Goal: Find specific page/section: Find specific page/section

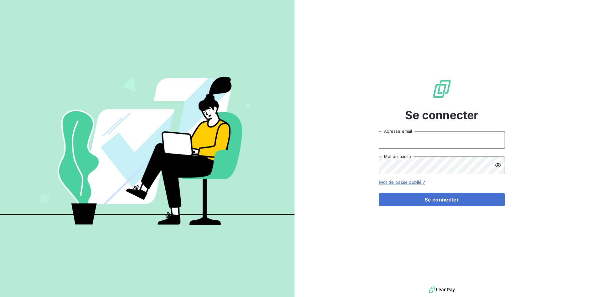
click at [411, 143] on input "Adresse email" at bounding box center [442, 140] width 126 height 18
drag, startPoint x: 403, startPoint y: 142, endPoint x: 426, endPoint y: 142, distance: 24.0
click at [426, 142] on input "admin@3dcelo" at bounding box center [442, 140] width 126 height 18
type input "admin@kiloutou"
click at [430, 192] on form "admin@kiloutou Adresse email Mot de passe Mot de passe oublié ? Se connecter" at bounding box center [442, 168] width 126 height 75
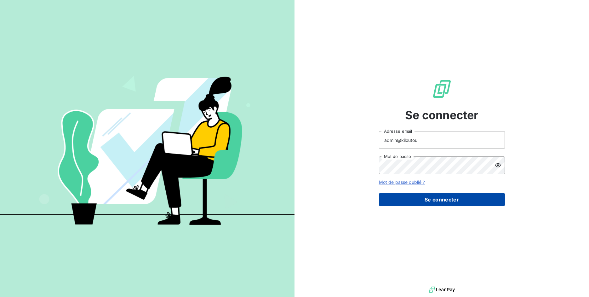
click at [431, 198] on button "Se connecter" at bounding box center [442, 199] width 126 height 13
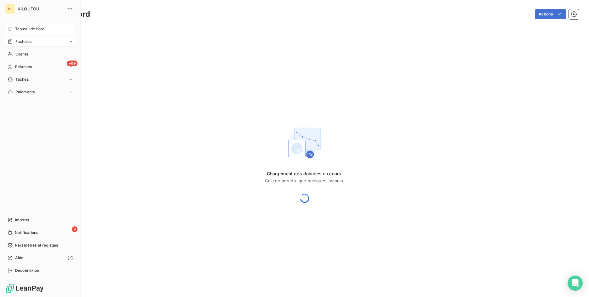
click at [14, 43] on div "Factures" at bounding box center [20, 42] width 24 height 6
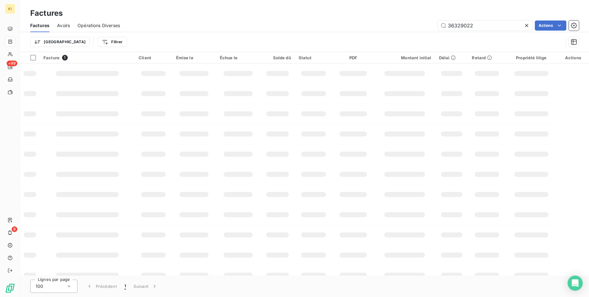
type input "36329022"
click at [299, 29] on div "36329022 Actions" at bounding box center [354, 25] width 452 height 10
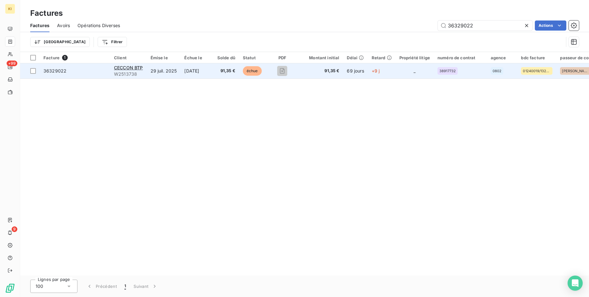
click at [83, 72] on span "36329022" at bounding box center [74, 71] width 63 height 6
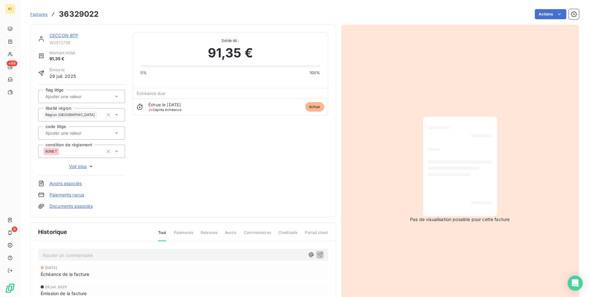
click at [73, 170] on div "flag litige libellé région Région Grand Rhône code litige condition de règlemen…" at bounding box center [81, 129] width 87 height 91
click at [74, 168] on span "Voir plus" at bounding box center [81, 166] width 25 height 6
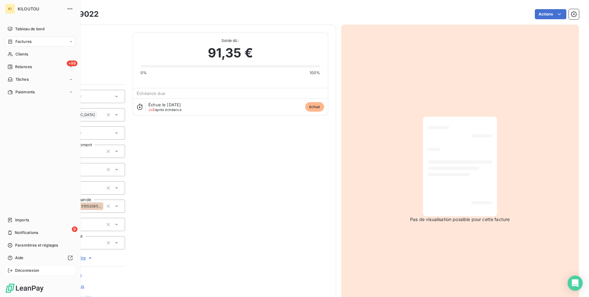
click at [11, 271] on icon at bounding box center [10, 270] width 5 height 5
